Goal: Navigation & Orientation: Find specific page/section

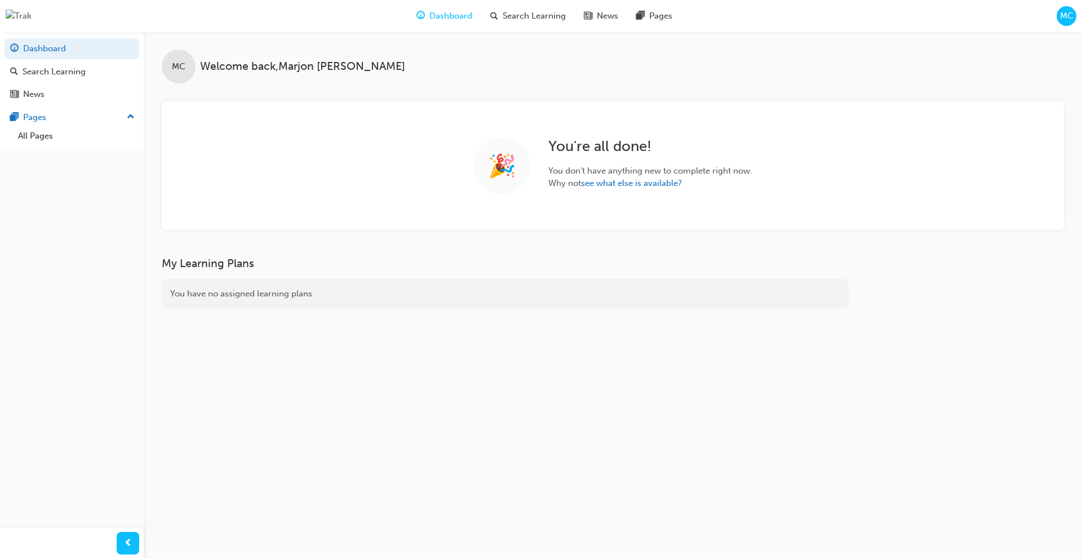
click at [1061, 17] on span "MC" at bounding box center [1067, 16] width 14 height 13
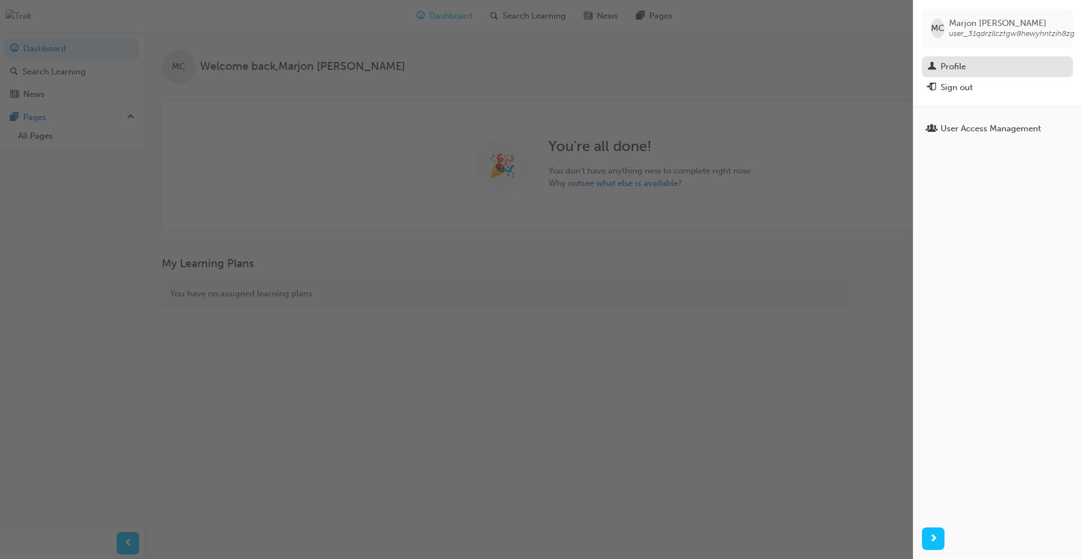
click at [971, 67] on div "Profile" at bounding box center [997, 67] width 140 height 14
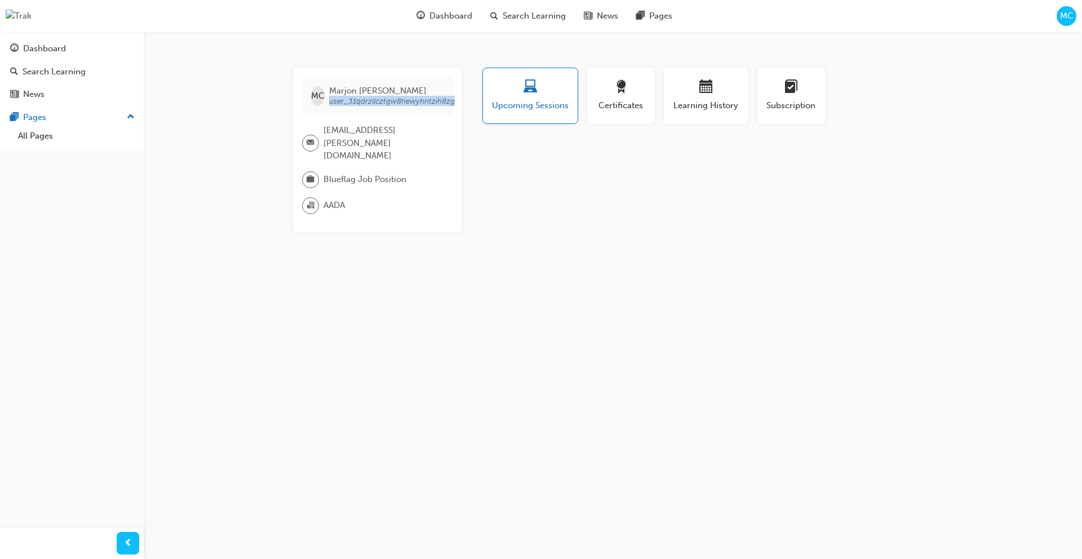
drag, startPoint x: 329, startPoint y: 101, endPoint x: 460, endPoint y: 103, distance: 130.7
click at [460, 103] on div "MC [PERSON_NAME] user_31qdrzllcztgw8hewyhntzih8zg [EMAIL_ADDRESS][PERSON_NAME][…" at bounding box center [377, 150] width 169 height 164
click at [51, 53] on div "Dashboard" at bounding box center [44, 48] width 43 height 13
